Goal: Task Accomplishment & Management: Manage account settings

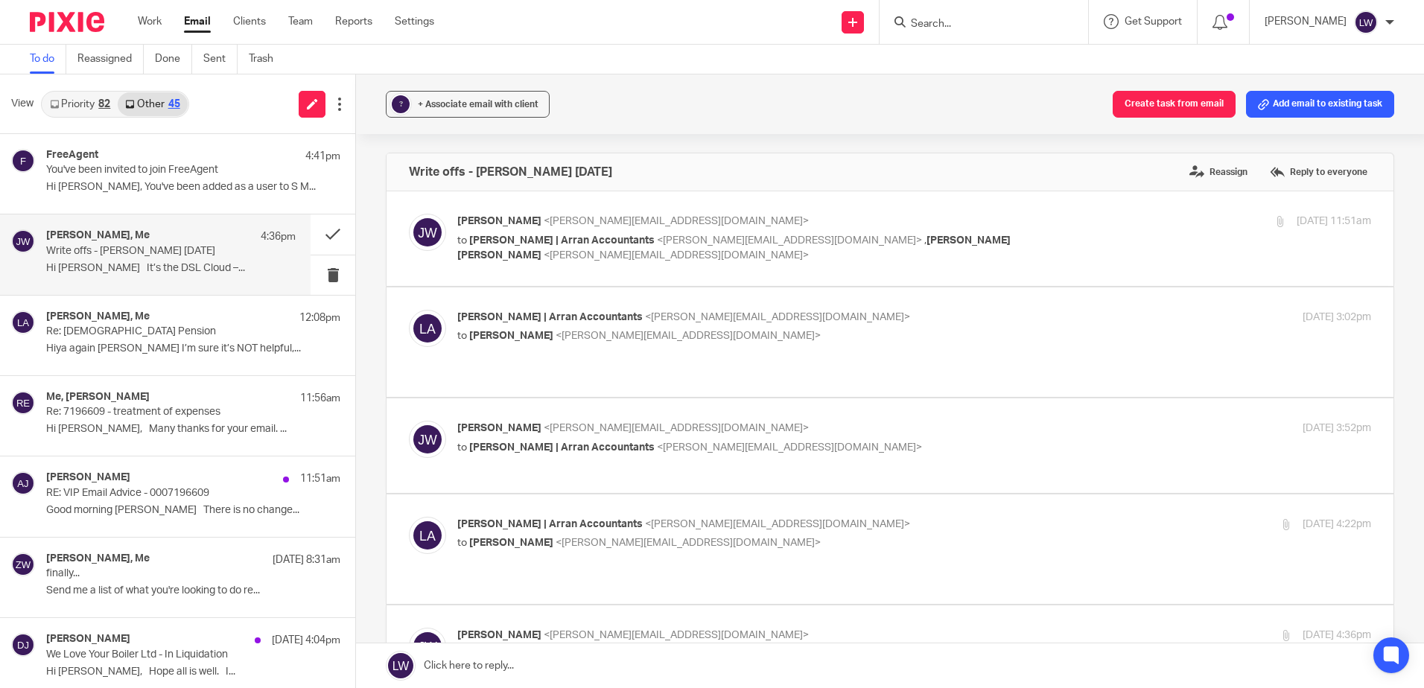
click at [200, 25] on link "Email" at bounding box center [197, 21] width 27 height 15
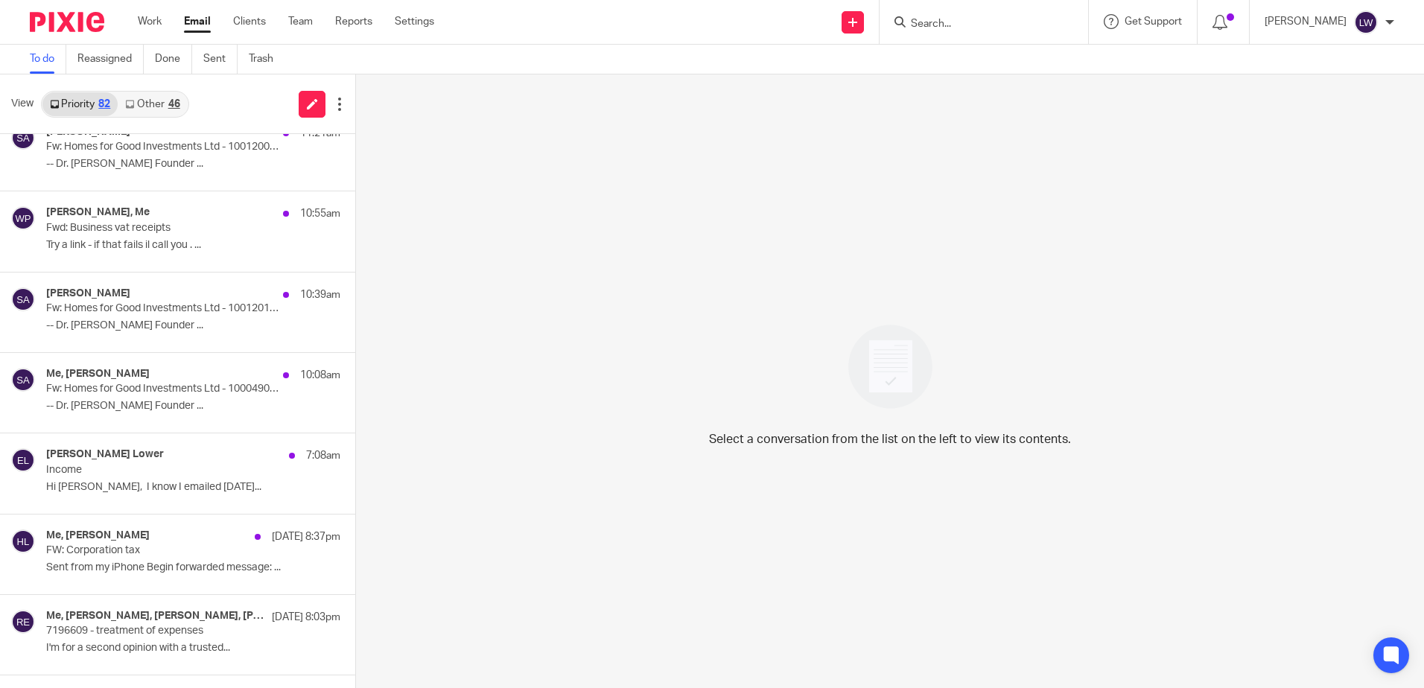
scroll to position [447, 0]
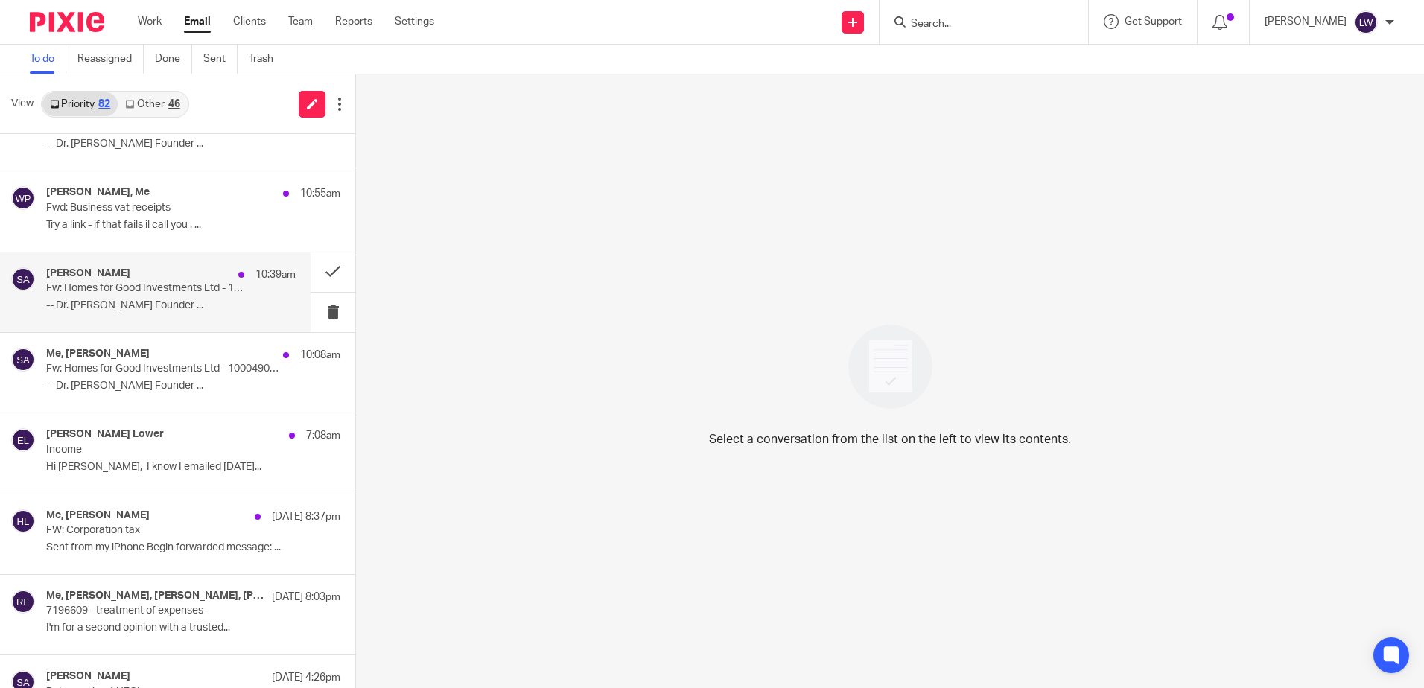
click at [83, 284] on p "Fw: Homes for Good Investments Ltd - 10012017 - 2025.08.14 -BSC" at bounding box center [146, 288] width 200 height 13
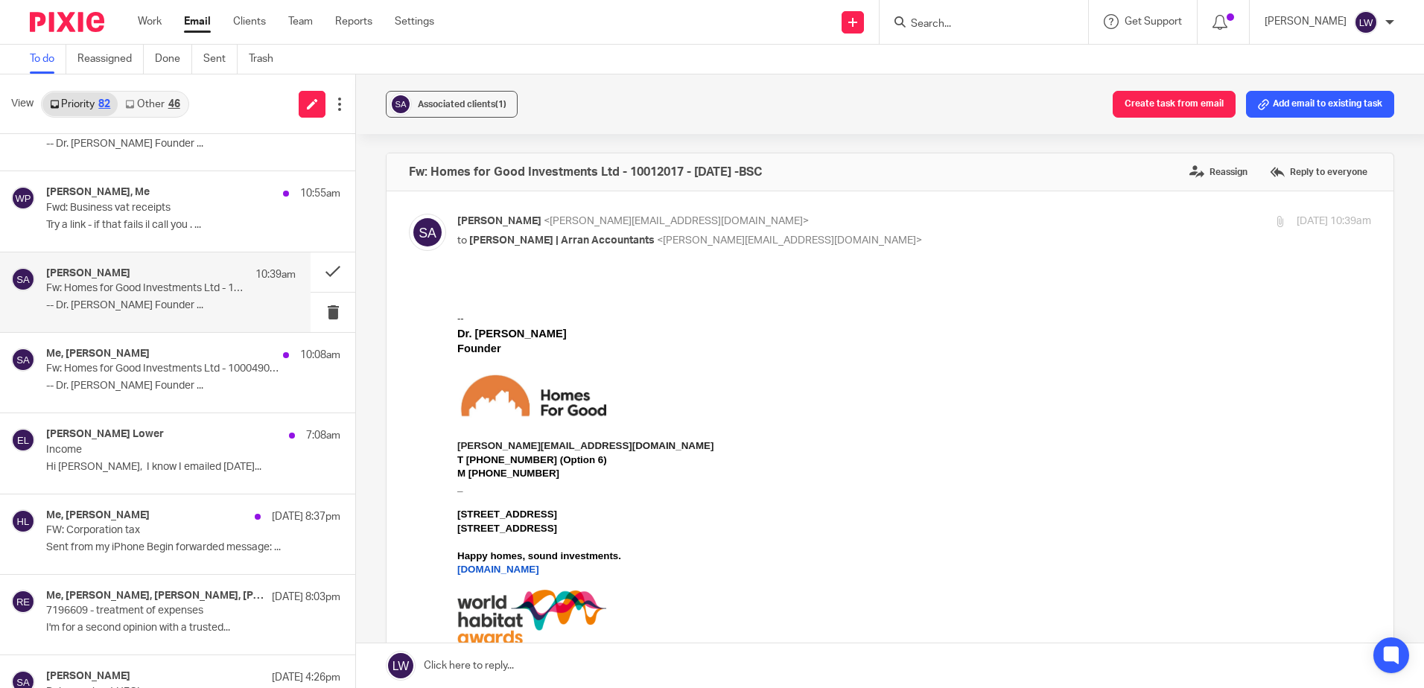
scroll to position [0, 0]
click at [439, 106] on span "Associated clients (1)" at bounding box center [462, 104] width 89 height 9
click at [595, 98] on div "Associated clients (1) Create task from email Add email to existing task" at bounding box center [890, 104] width 1068 height 60
click at [317, 311] on button at bounding box center [333, 312] width 45 height 39
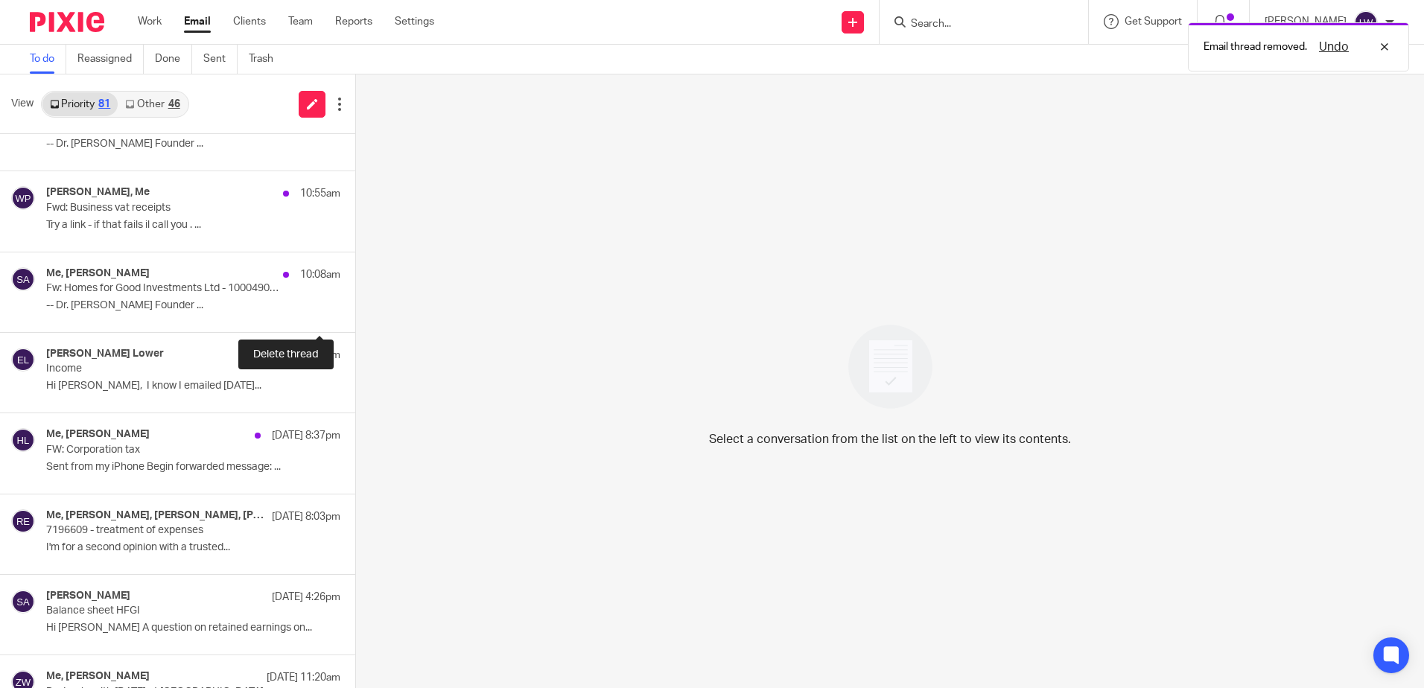
click at [355, 311] on button at bounding box center [361, 312] width 12 height 39
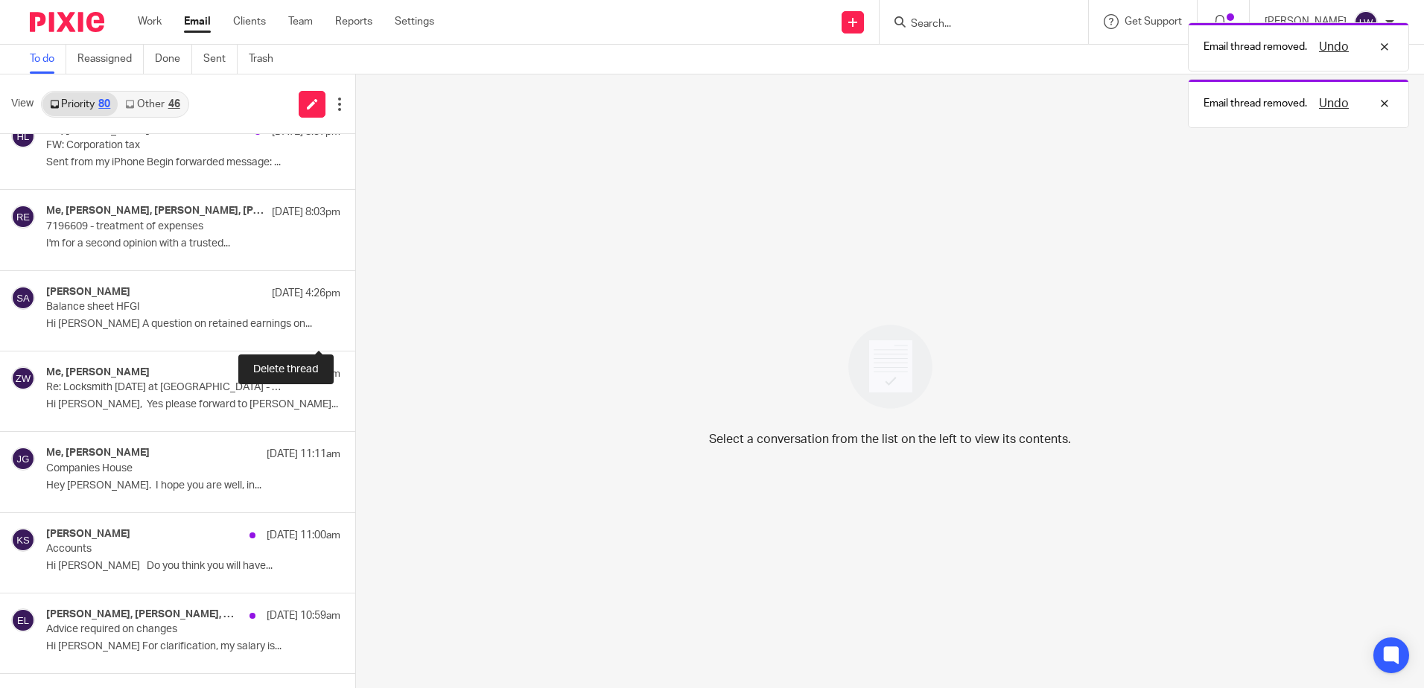
scroll to position [745, 0]
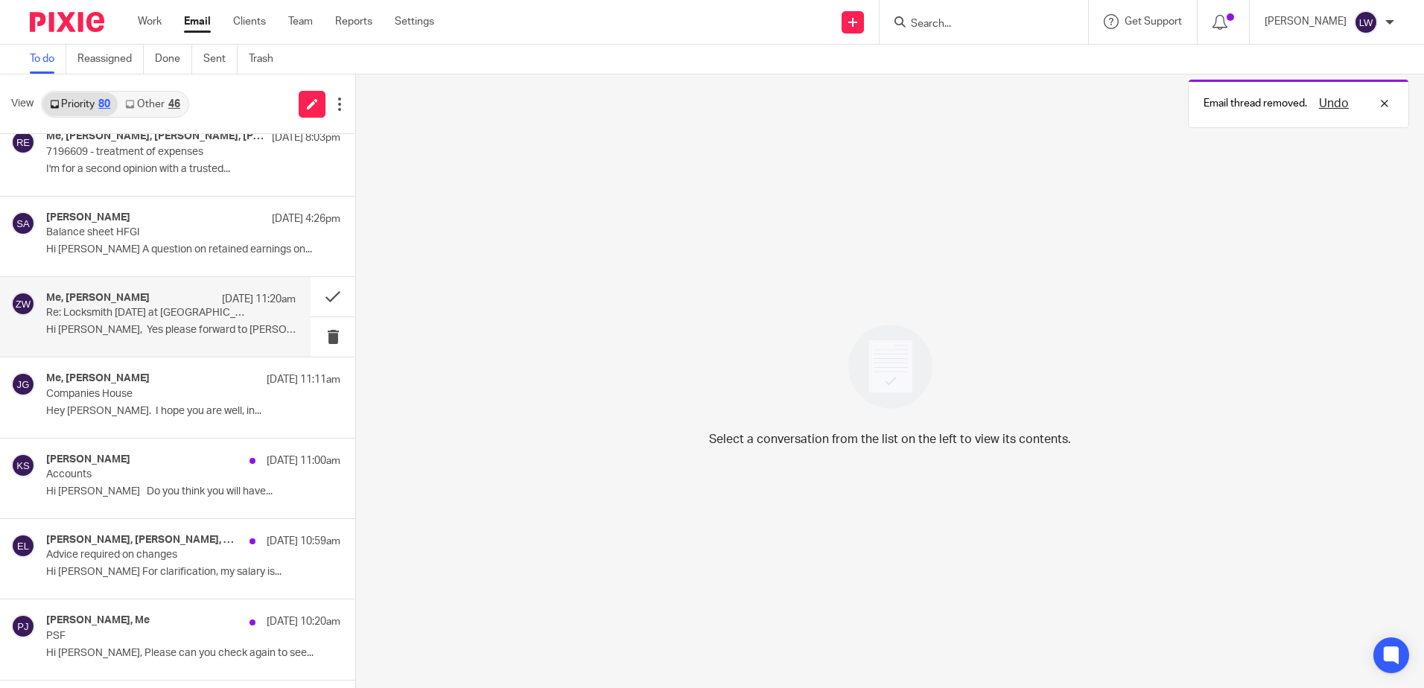
click at [73, 317] on p "Re: Locksmith today at Mill Road - Glasgow City Properties" at bounding box center [146, 313] width 200 height 13
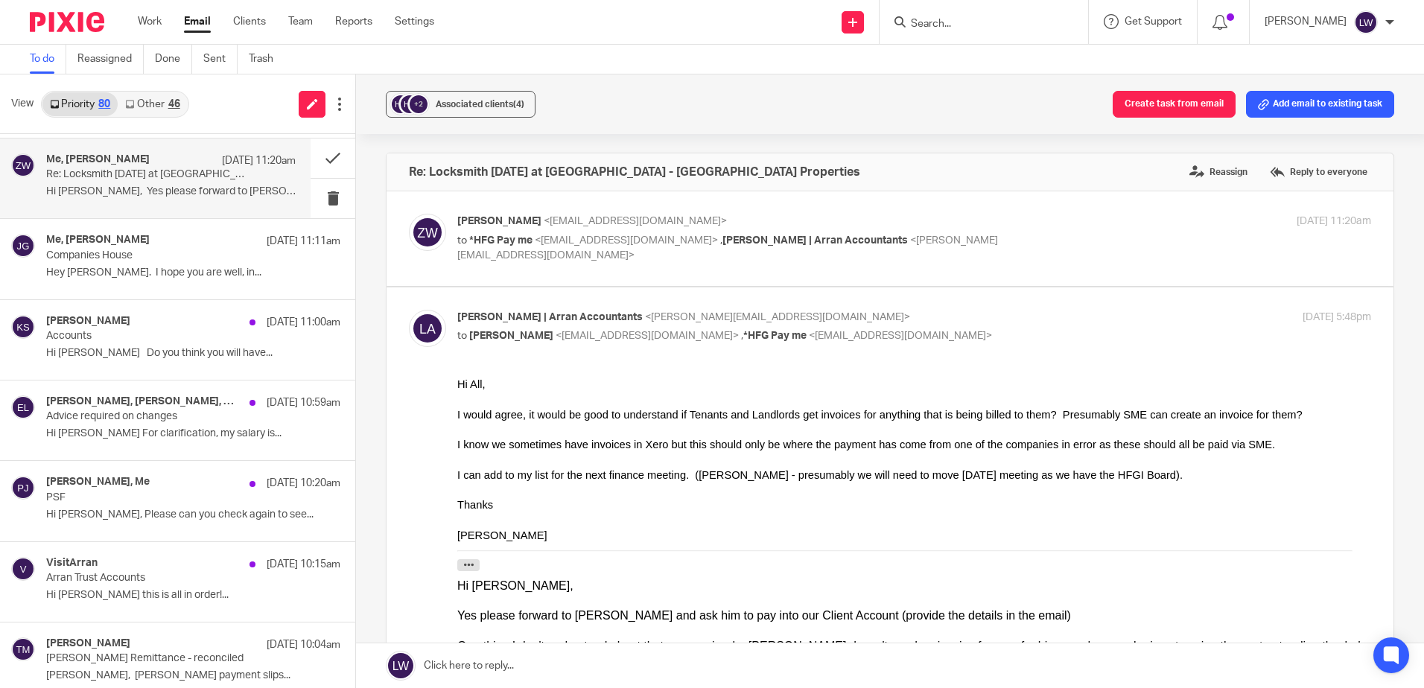
scroll to position [894, 0]
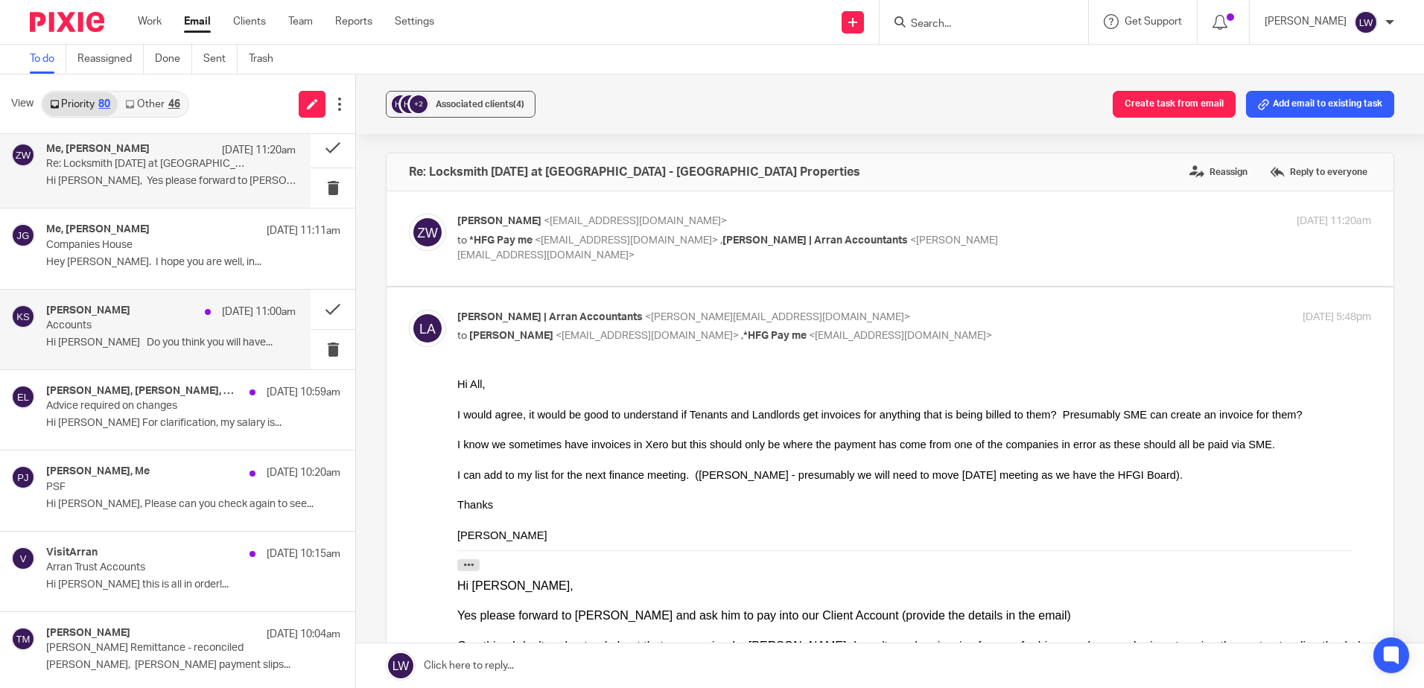
click at [185, 352] on div "Katy Stewart 13 Aug 11:00am Accounts Hi Lorna Do you think you will have..." at bounding box center [170, 330] width 249 height 50
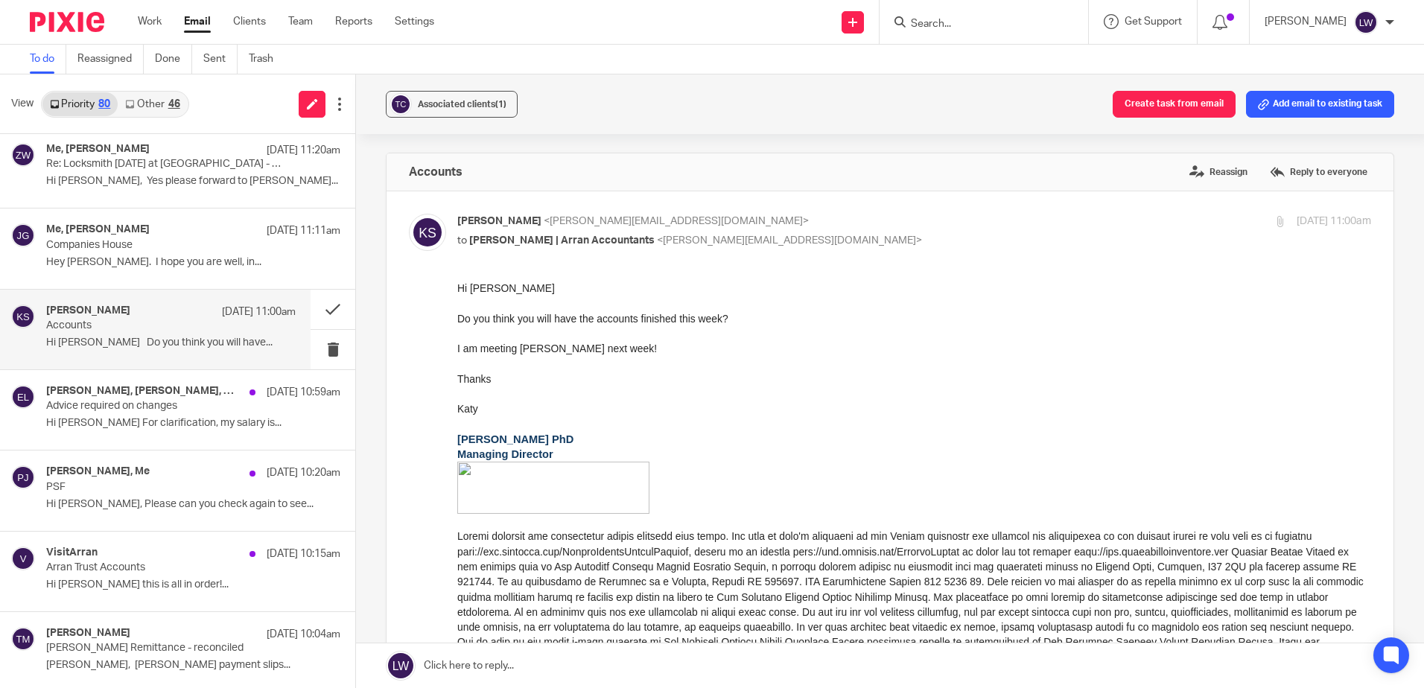
scroll to position [0, 0]
click at [322, 305] on button at bounding box center [333, 309] width 45 height 39
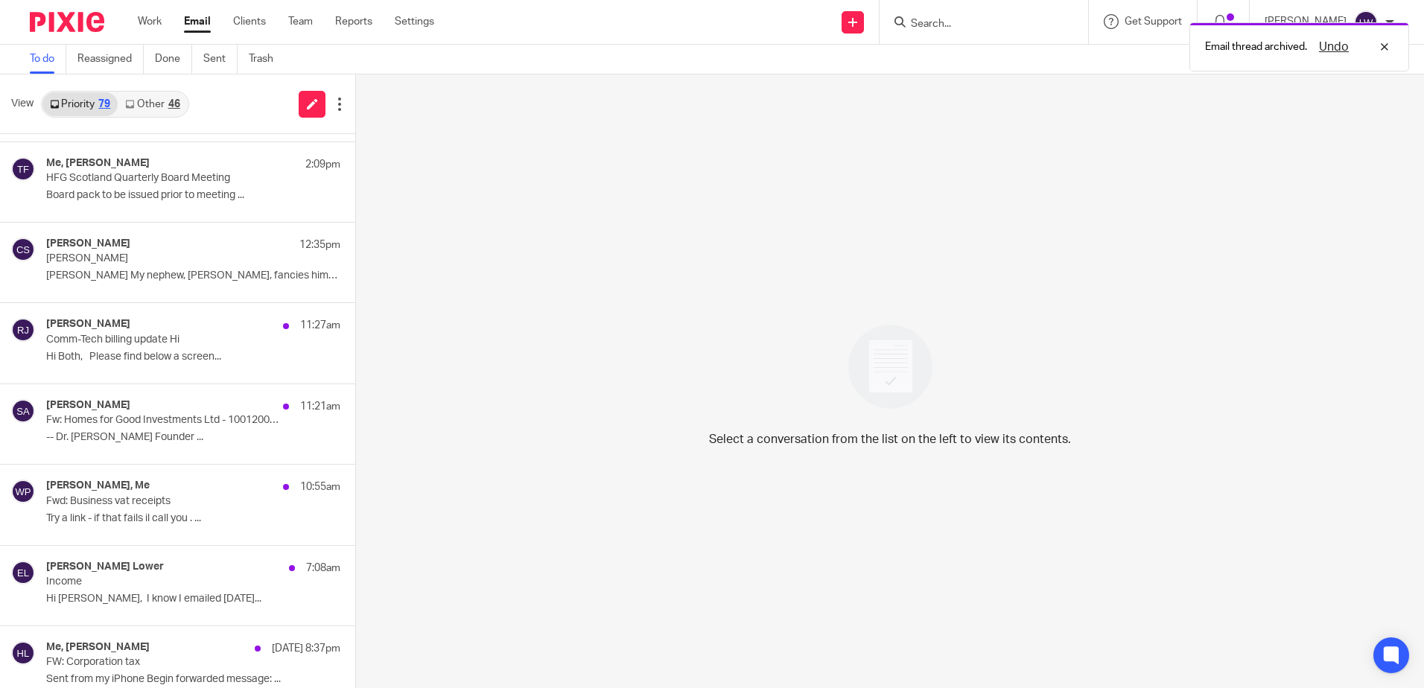
scroll to position [149, 0]
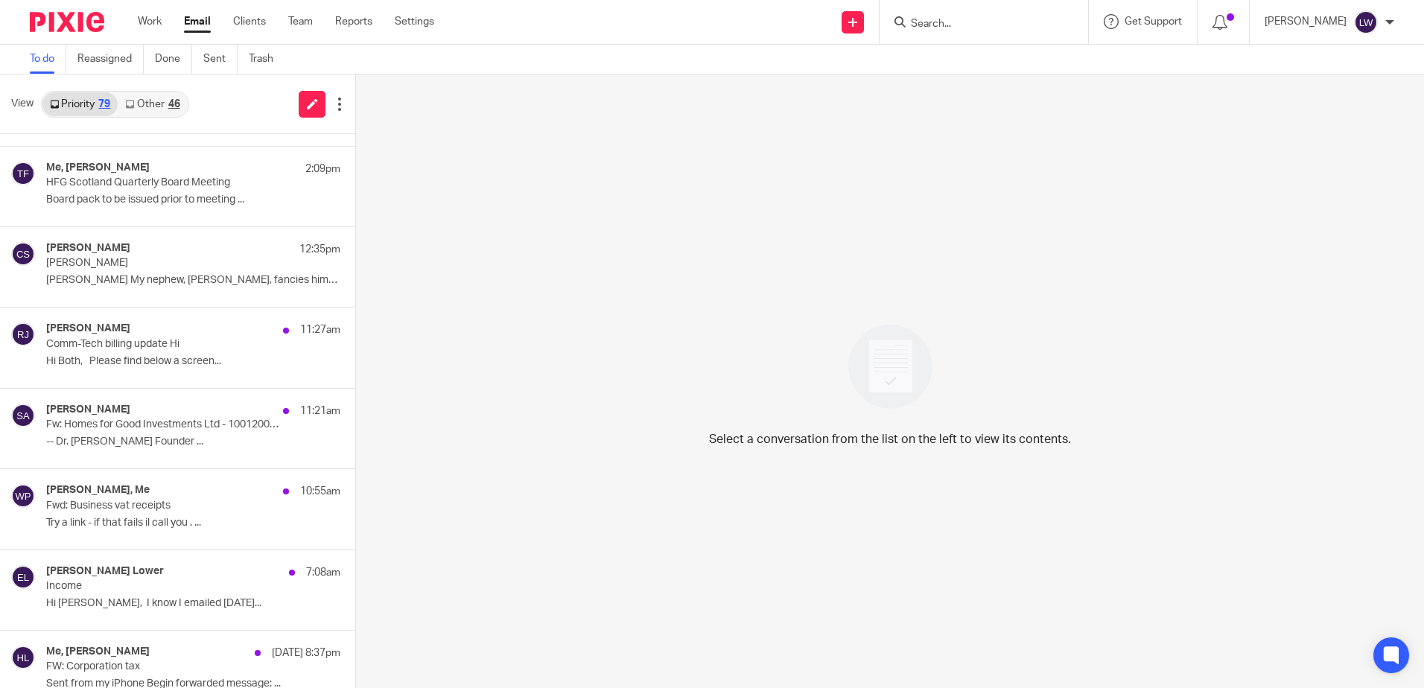
click at [191, 25] on link "Email" at bounding box center [197, 21] width 27 height 15
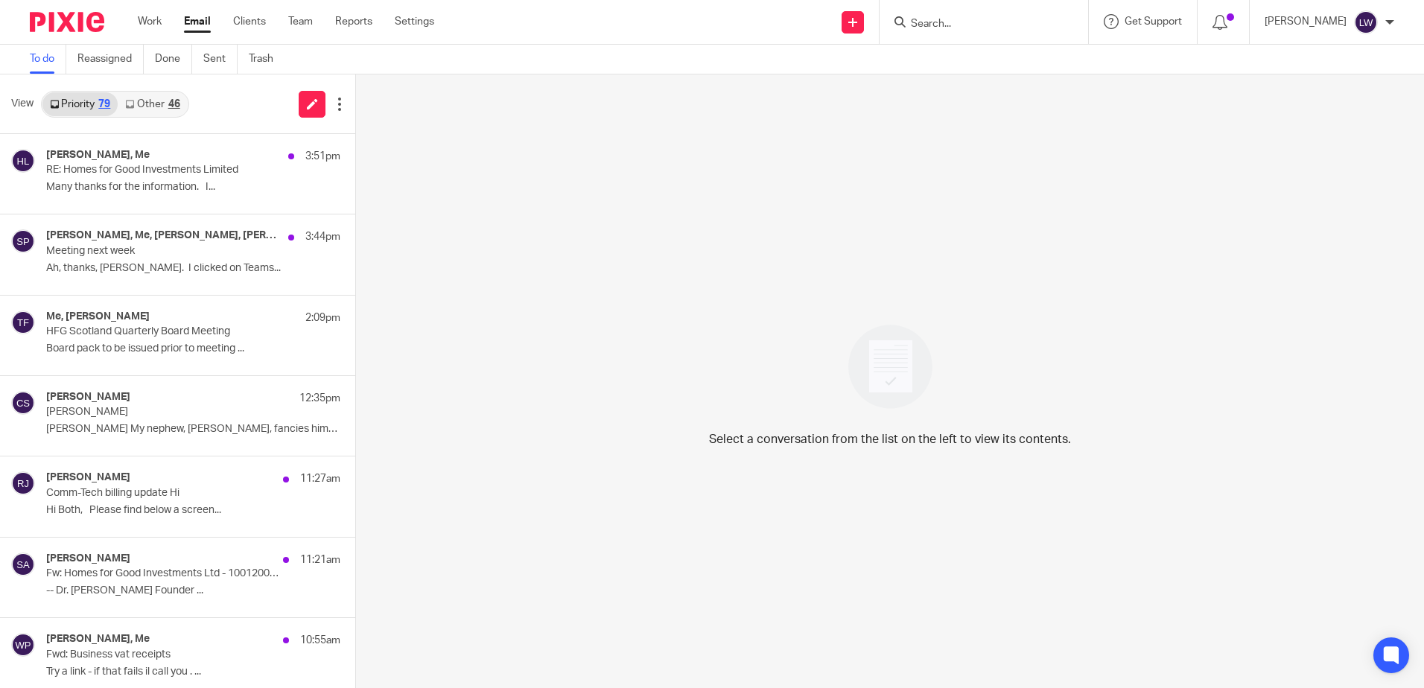
click at [152, 106] on link "Other 46" at bounding box center [152, 104] width 69 height 24
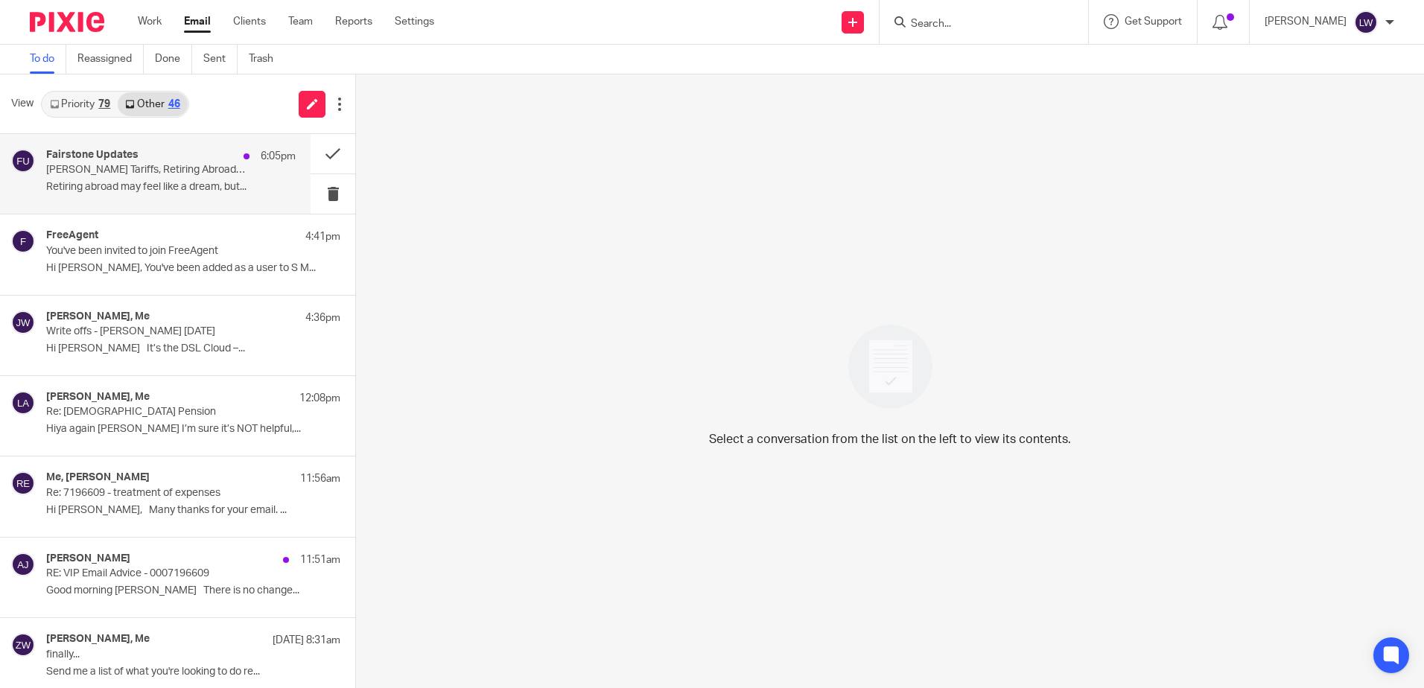
click at [144, 163] on div "Fairstone Updates 6:05pm" at bounding box center [170, 156] width 249 height 15
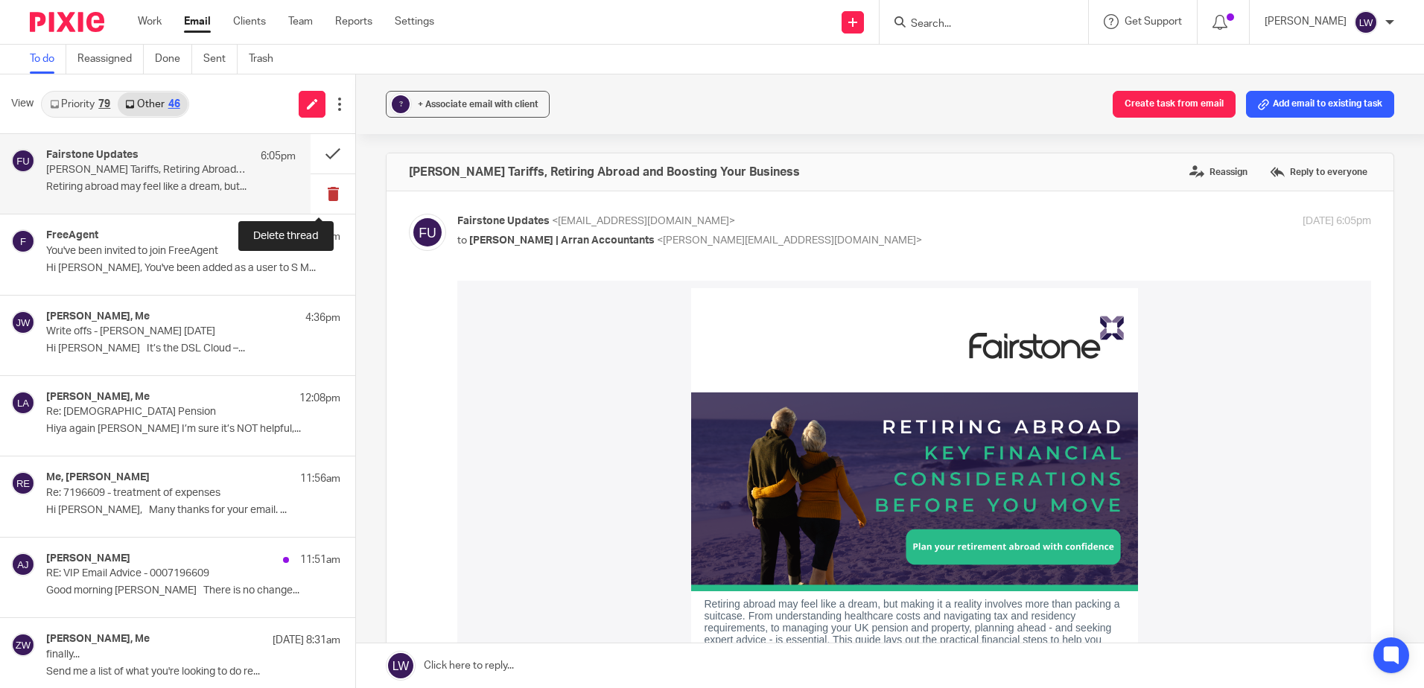
click at [311, 188] on button at bounding box center [333, 193] width 45 height 39
